Goal: Task Accomplishment & Management: Use online tool/utility

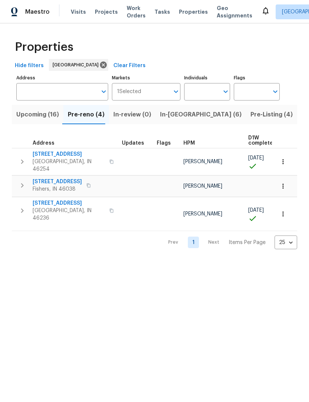
click at [19, 159] on icon "button" at bounding box center [22, 161] width 9 height 9
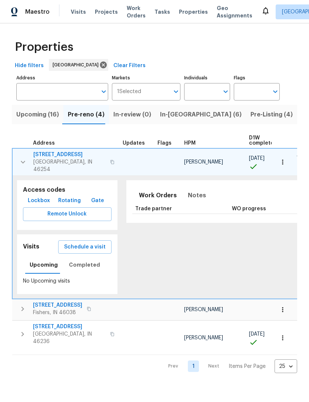
click at [281, 163] on button "button" at bounding box center [283, 162] width 16 height 16
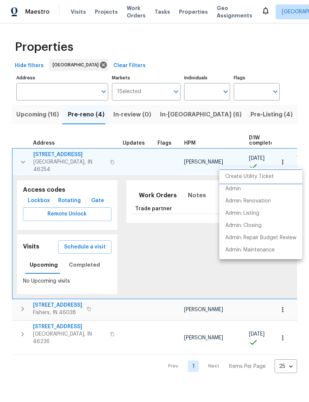
click at [262, 175] on p "Create Utility Ticket" at bounding box center [249, 177] width 49 height 8
click at [264, 180] on p "Create Utility Ticket" at bounding box center [249, 177] width 49 height 8
click at [94, 160] on div at bounding box center [154, 201] width 309 height 402
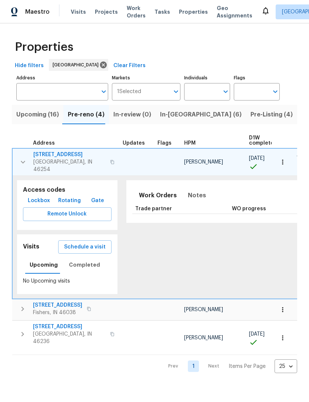
click at [110, 160] on icon "button" at bounding box center [112, 162] width 4 height 4
click at [286, 161] on icon "button" at bounding box center [282, 161] width 7 height 7
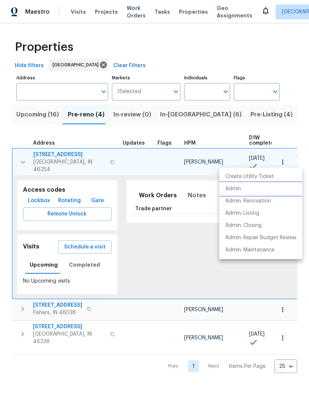
click at [246, 188] on li "Admin" at bounding box center [260, 189] width 83 height 12
click at [23, 162] on div at bounding box center [154, 201] width 309 height 402
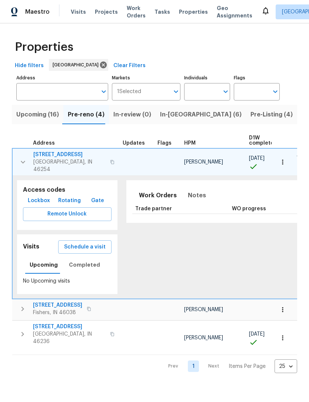
click at [22, 158] on icon "button" at bounding box center [23, 161] width 9 height 9
